Goal: Task Accomplishment & Management: Use online tool/utility

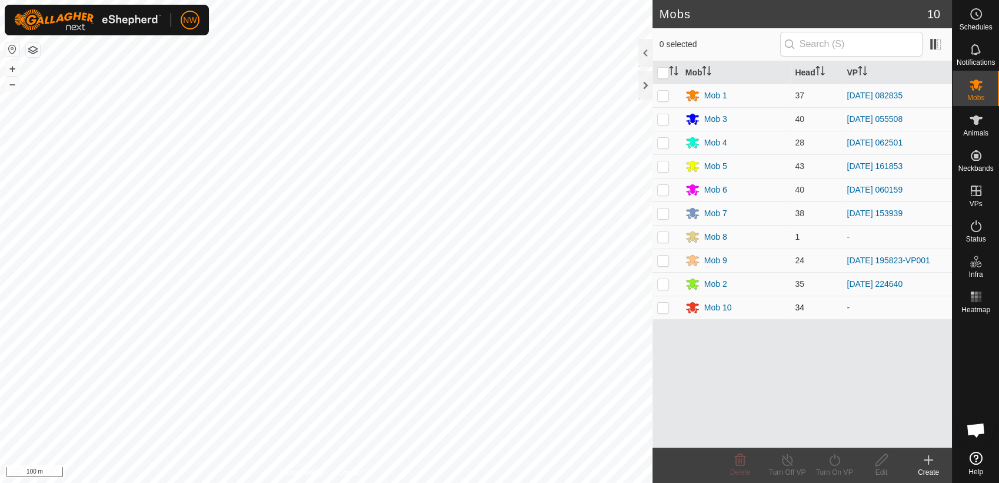
click at [660, 307] on p-checkbox at bounding box center [663, 307] width 12 height 9
checkbox input "true"
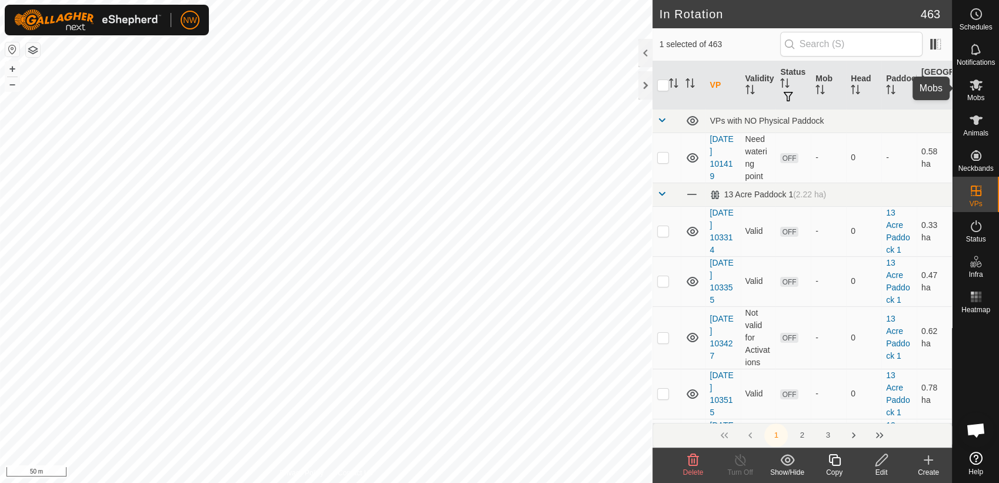
click at [978, 88] on icon at bounding box center [976, 85] width 14 height 14
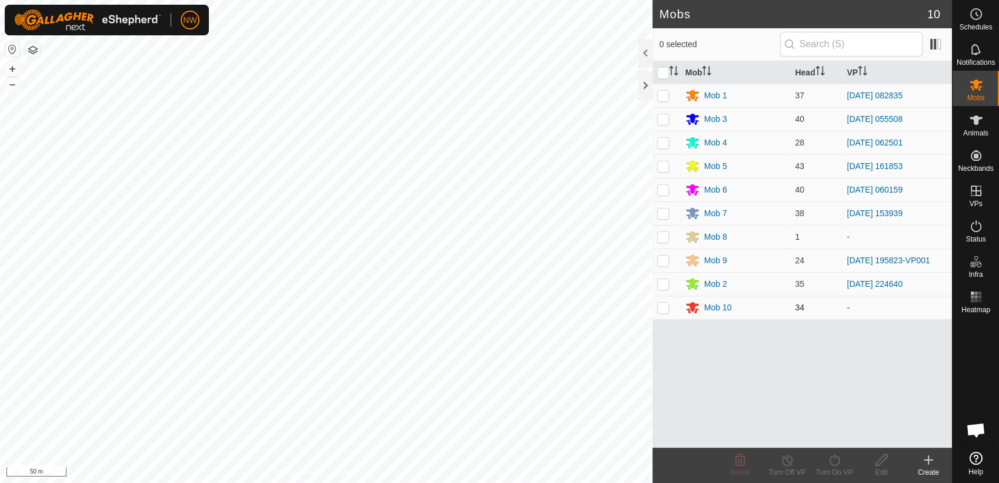
click at [659, 305] on p-checkbox at bounding box center [663, 307] width 12 height 9
checkbox input "true"
click at [838, 462] on icon at bounding box center [834, 460] width 11 height 12
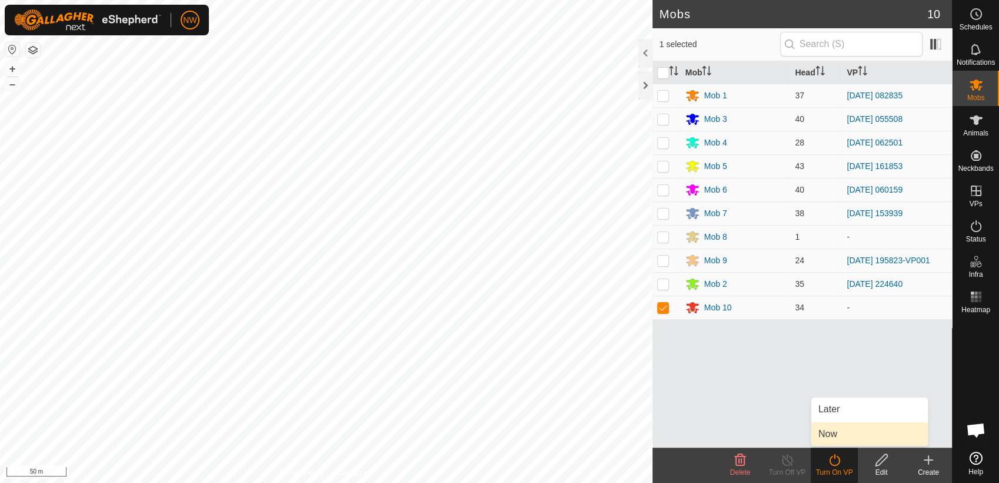
click at [839, 428] on link "Now" at bounding box center [870, 434] width 117 height 24
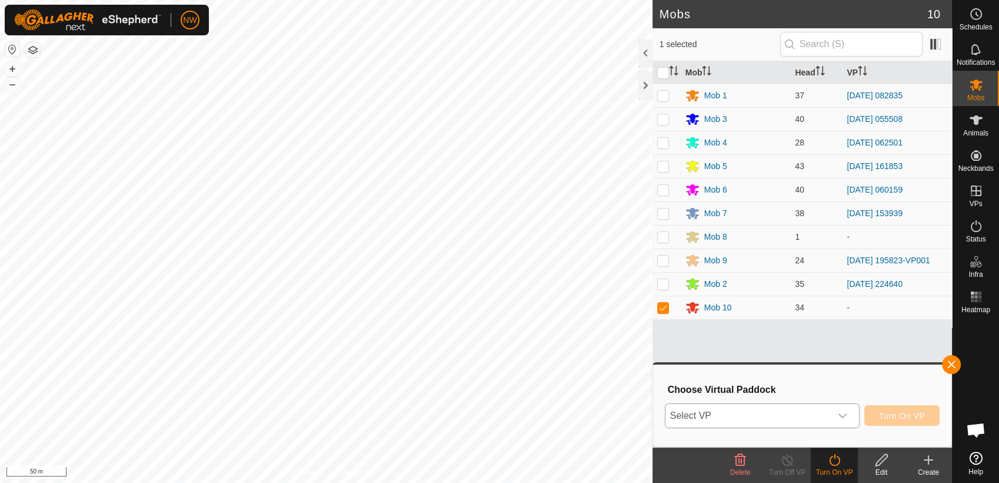
click at [844, 411] on icon "dropdown trigger" at bounding box center [842, 415] width 9 height 9
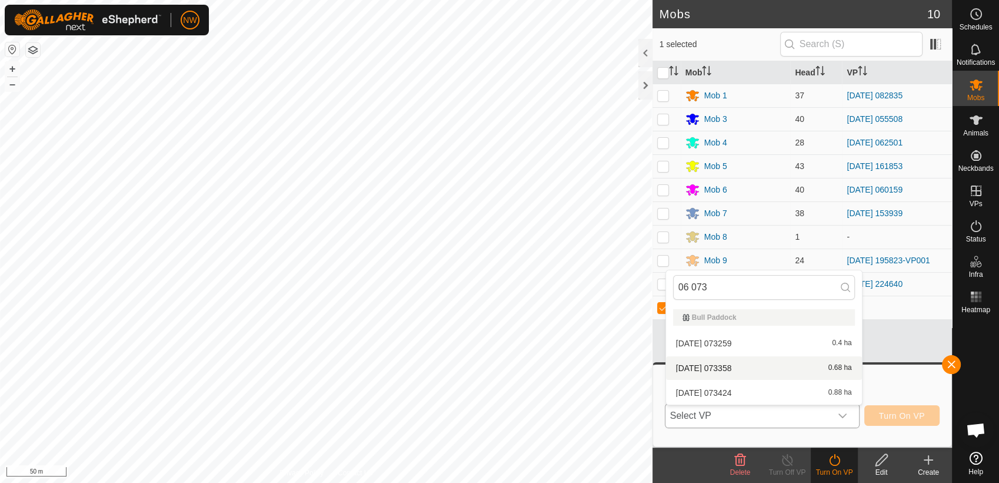
type input "06 073"
click at [732, 363] on li "[DATE] 073358 0.68 ha" at bounding box center [764, 368] width 196 height 24
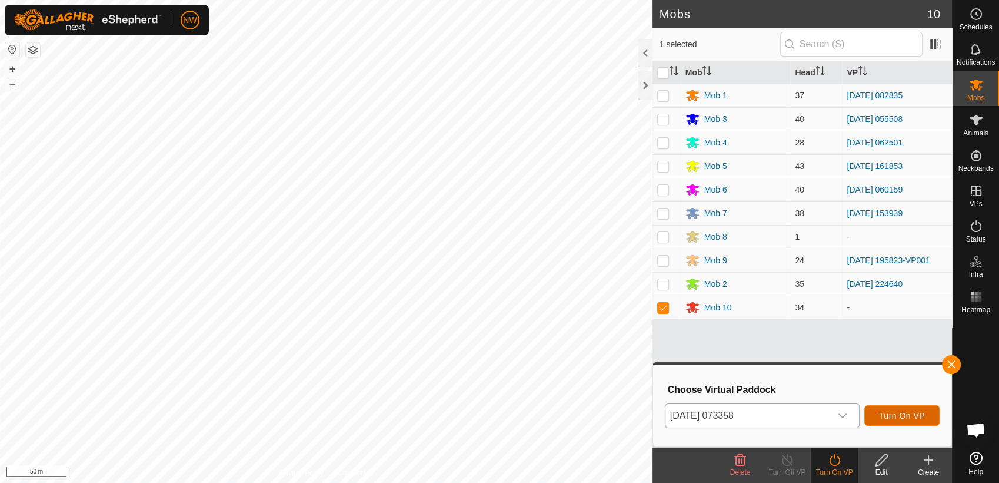
click at [912, 414] on span "Turn On VP" at bounding box center [902, 415] width 46 height 9
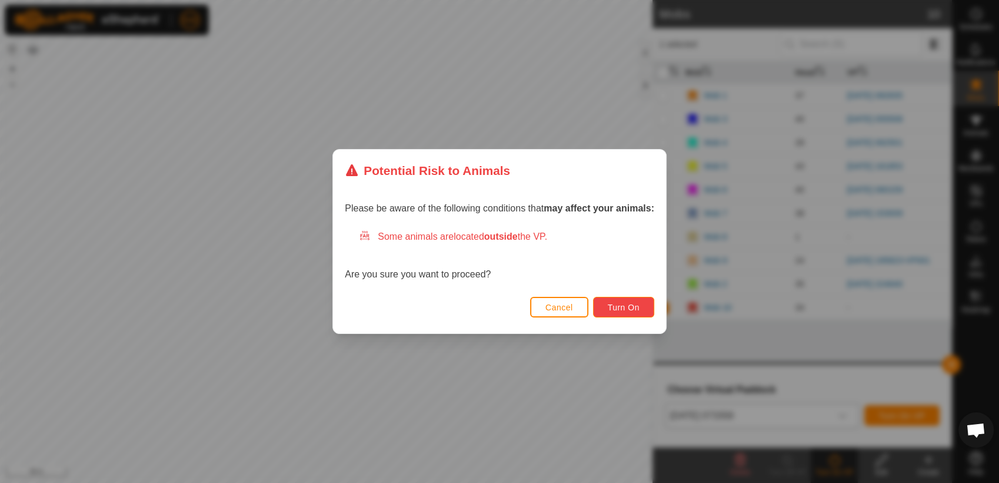
click at [626, 304] on span "Turn On" at bounding box center [624, 307] width 32 height 9
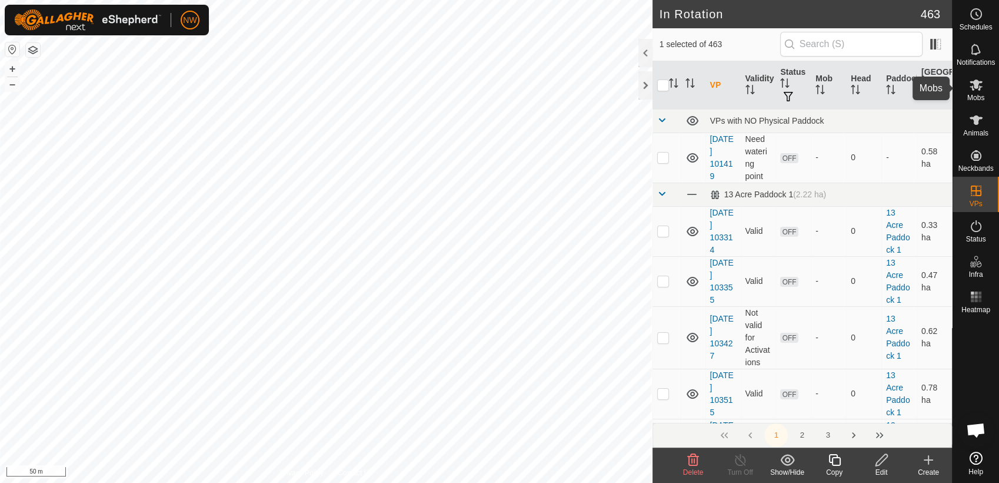
click at [979, 89] on icon at bounding box center [976, 84] width 13 height 11
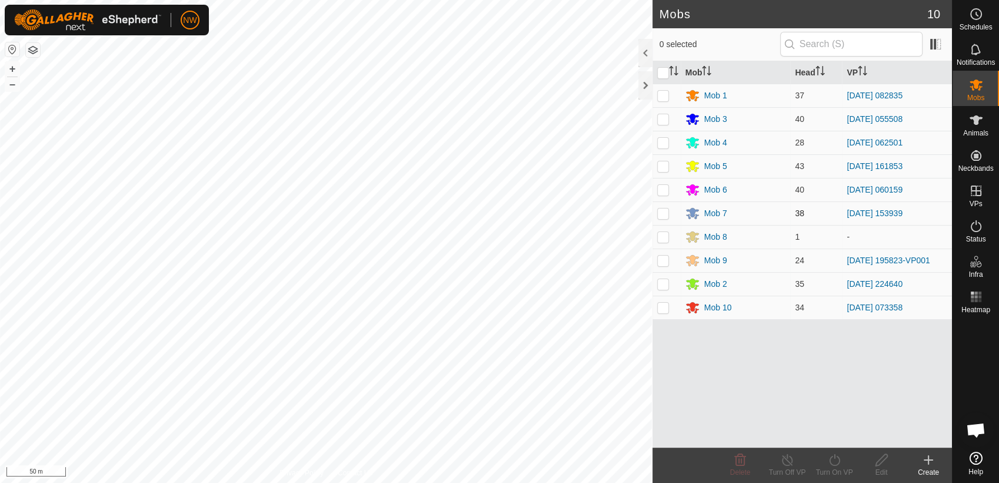
click at [664, 210] on p-checkbox at bounding box center [663, 212] width 12 height 9
checkbox input "true"
click at [785, 458] on icon at bounding box center [787, 460] width 15 height 14
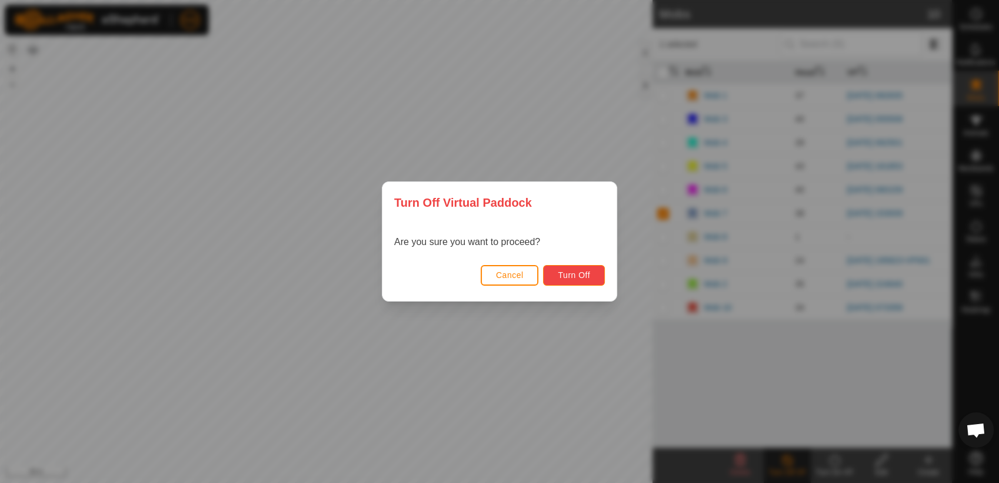
click at [562, 271] on span "Turn Off" at bounding box center [574, 274] width 32 height 9
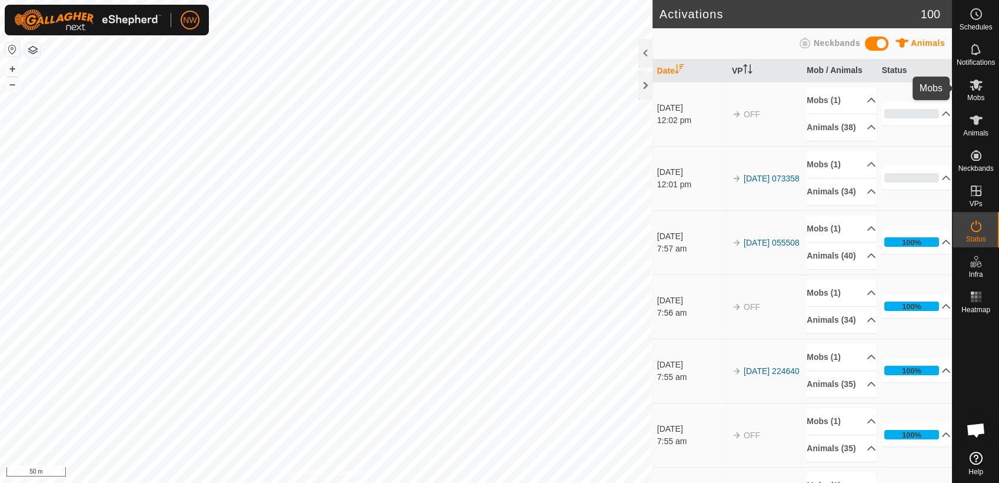
click at [976, 92] on es-mob-svg-icon at bounding box center [976, 84] width 21 height 19
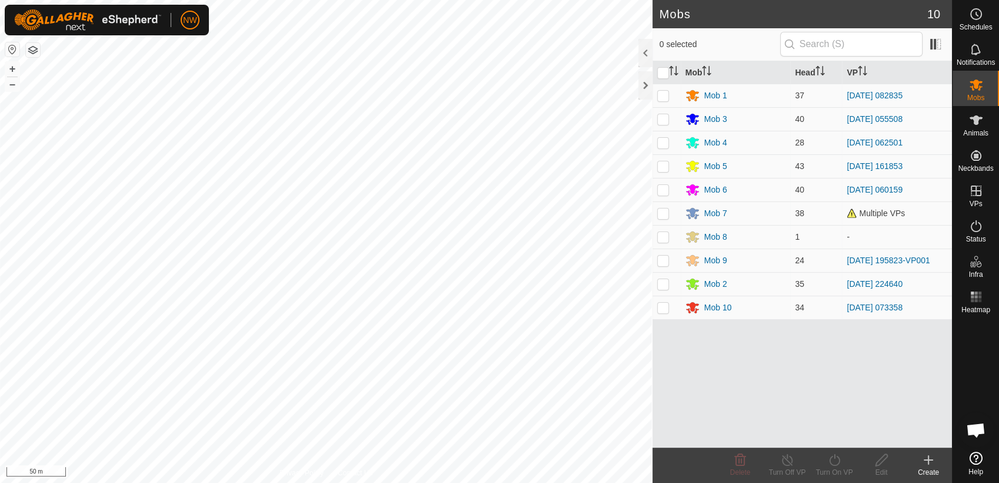
click at [664, 214] on p-checkbox at bounding box center [663, 212] width 12 height 9
checkbox input "true"
click at [835, 460] on icon at bounding box center [834, 460] width 15 height 14
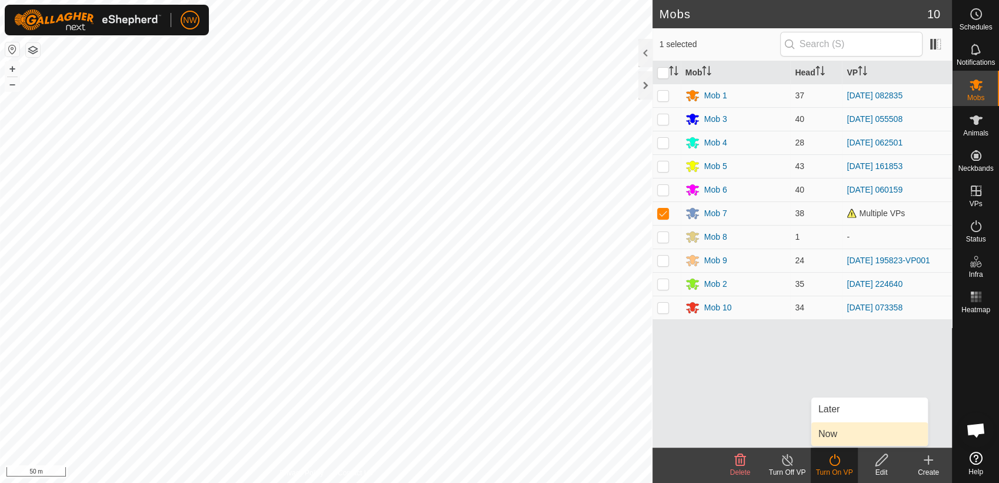
click at [841, 426] on link "Now" at bounding box center [870, 434] width 117 height 24
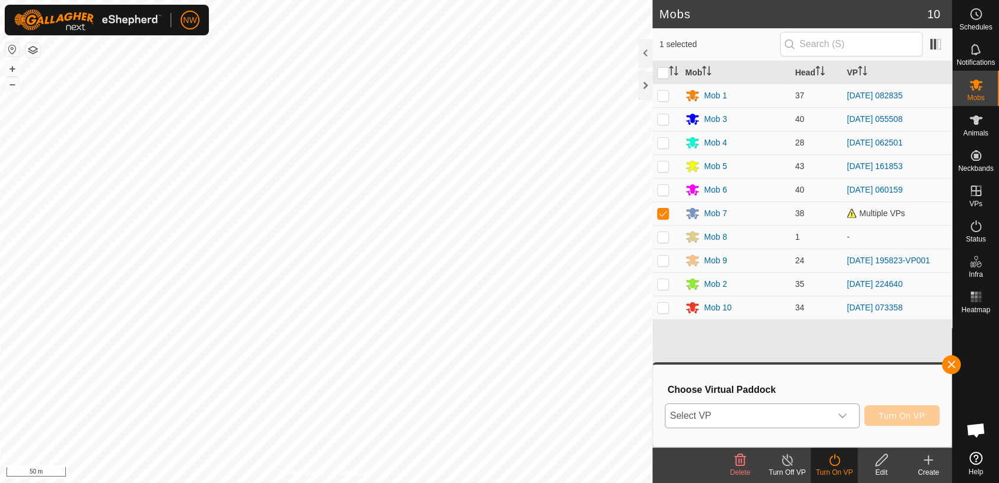
click at [847, 413] on icon "dropdown trigger" at bounding box center [842, 415] width 9 height 9
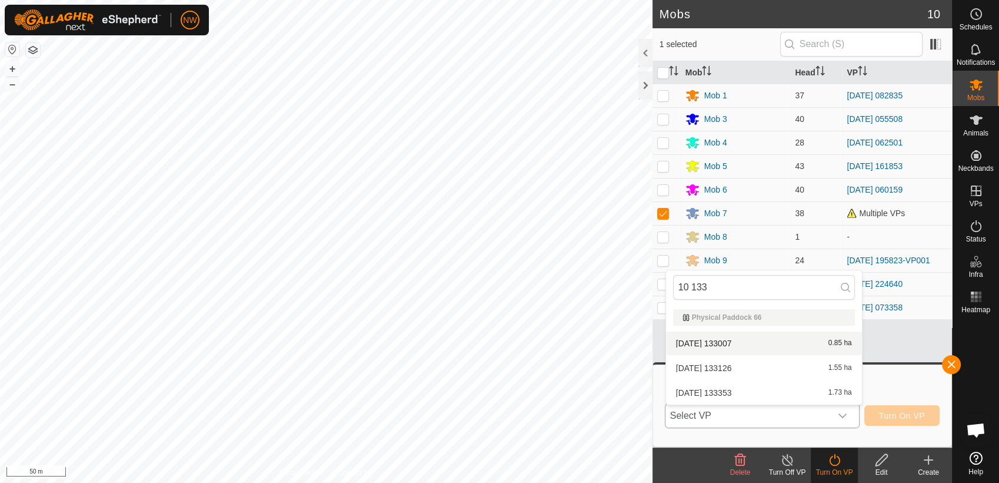
type input "10 133"
click at [707, 339] on li "[DATE] 133007 0.85 ha" at bounding box center [764, 343] width 196 height 24
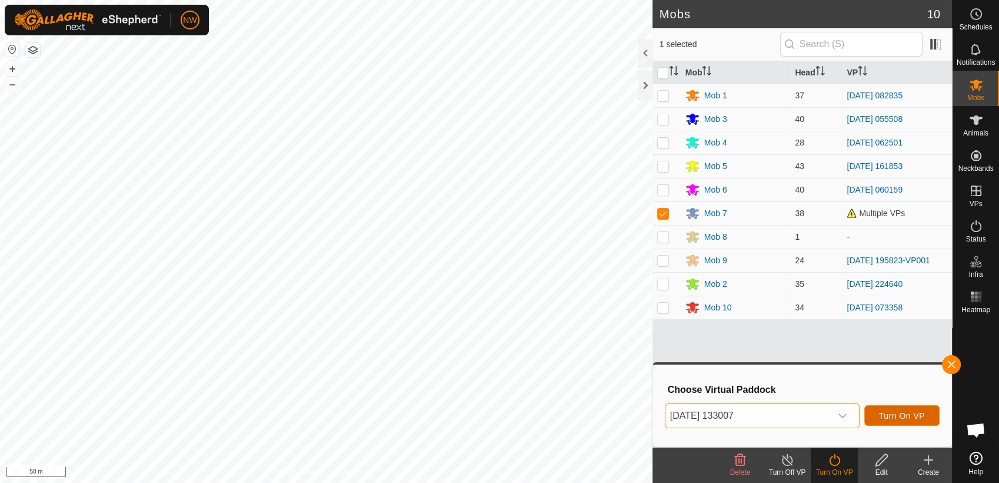
click at [895, 413] on span "Turn On VP" at bounding box center [902, 415] width 46 height 9
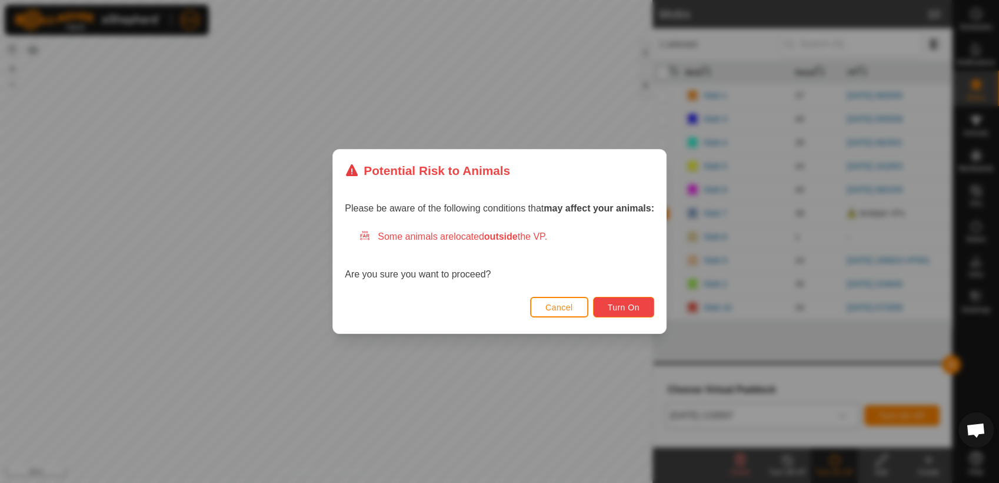
click at [614, 308] on span "Turn On" at bounding box center [624, 307] width 32 height 9
